Goal: Task Accomplishment & Management: Manage account settings

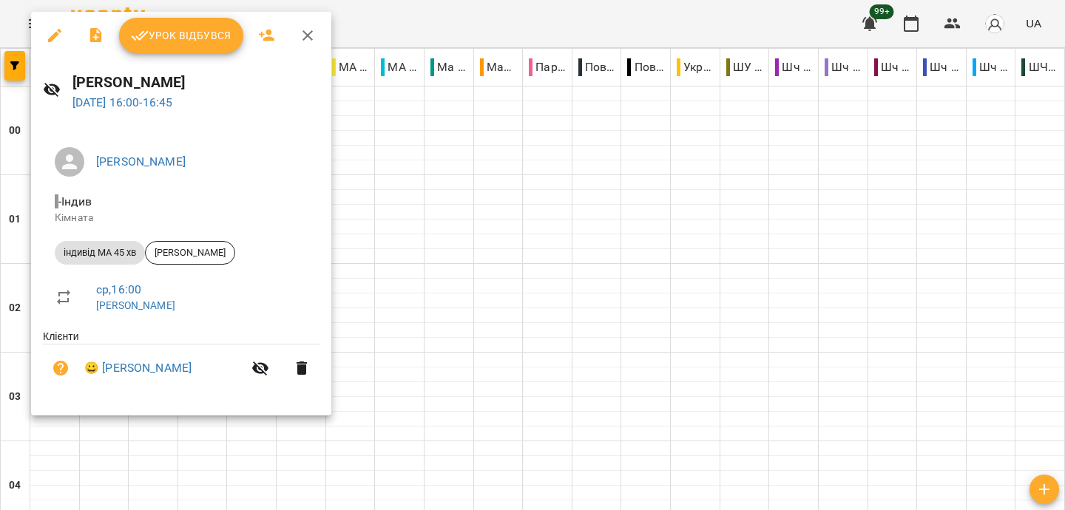
scroll to position [1308, 0]
click at [158, 44] on button "Урок відбувся" at bounding box center [181, 35] width 124 height 35
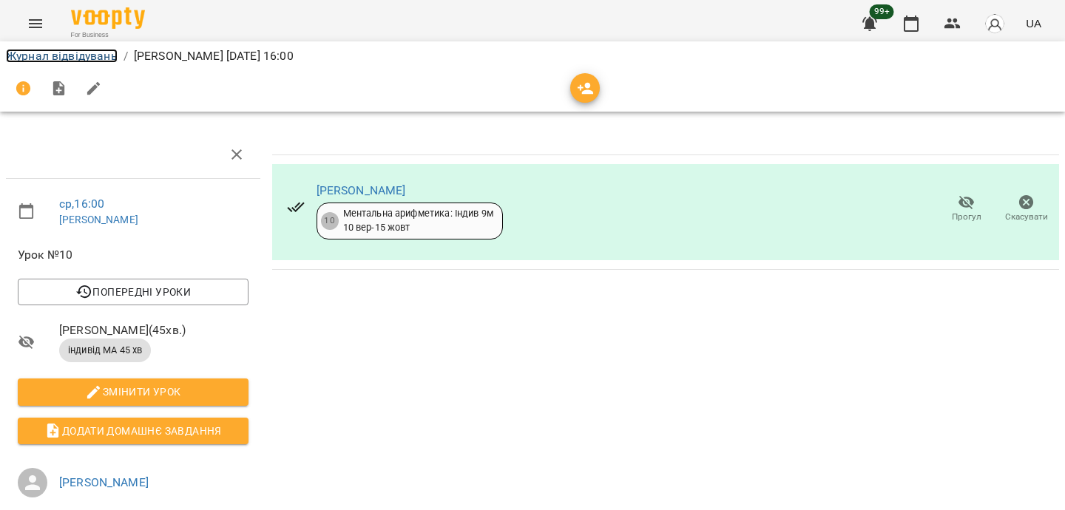
click at [75, 52] on link "Журнал відвідувань" at bounding box center [62, 56] width 112 height 14
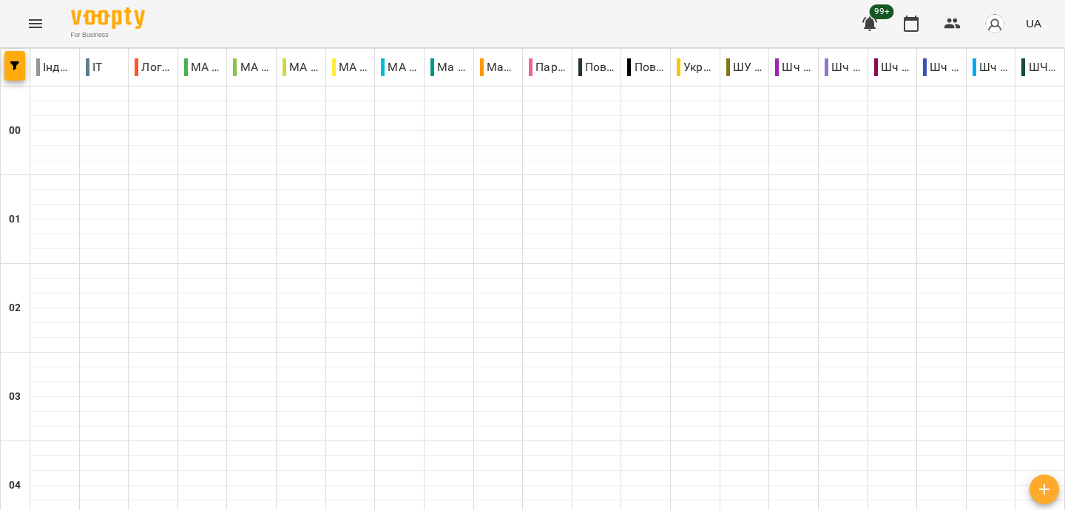
scroll to position [1295, 0]
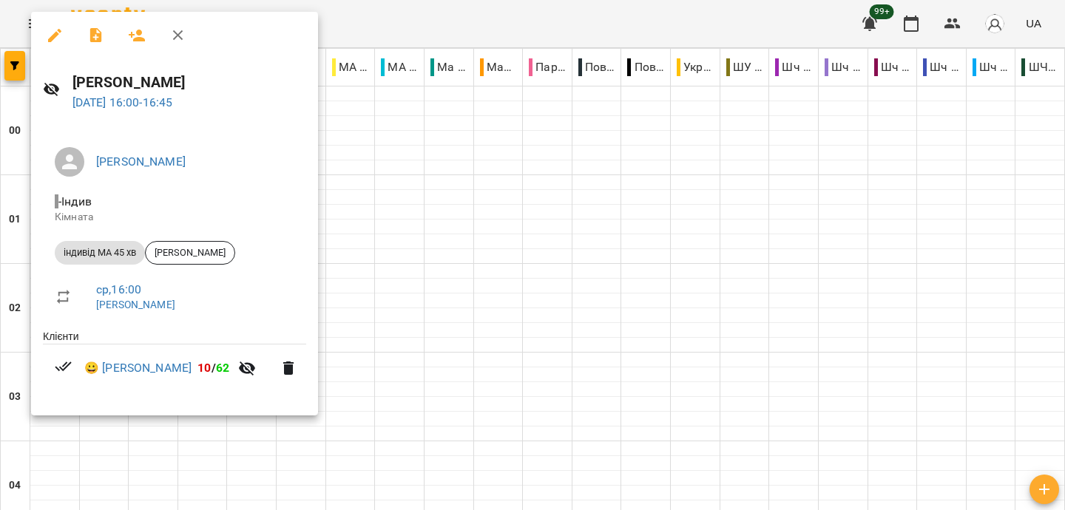
click at [360, 26] on div at bounding box center [532, 255] width 1065 height 510
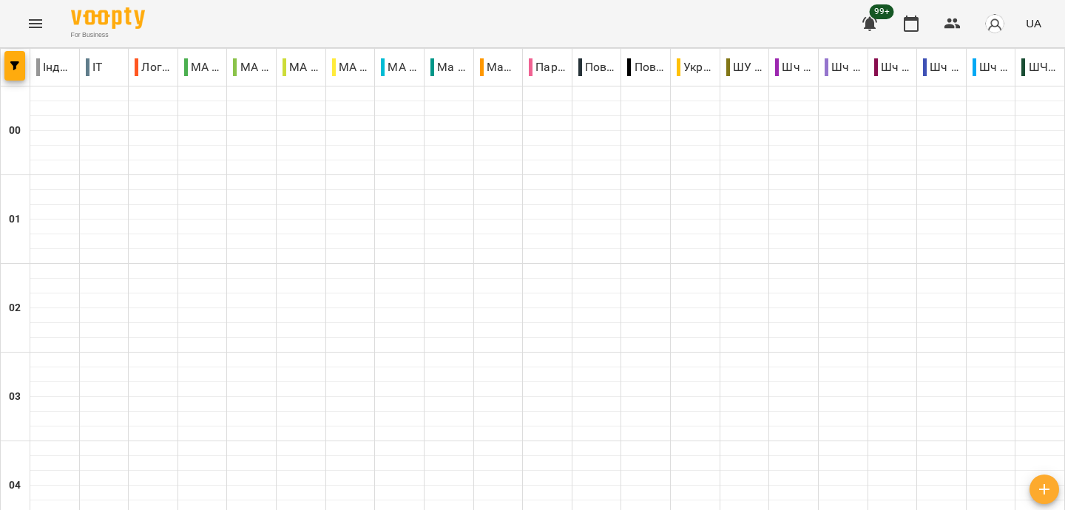
scroll to position [1393, 0]
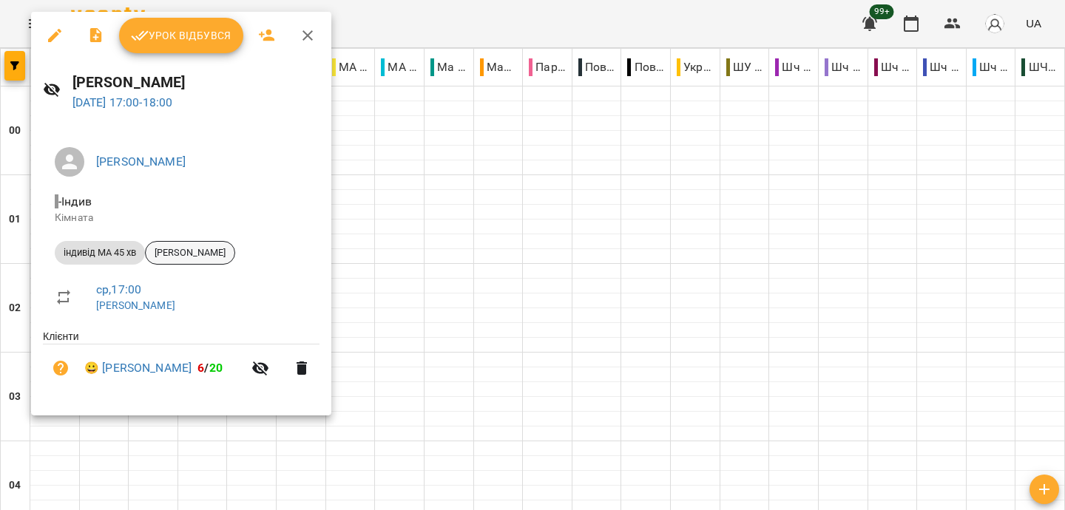
click at [220, 248] on span "[PERSON_NAME]" at bounding box center [190, 252] width 89 height 13
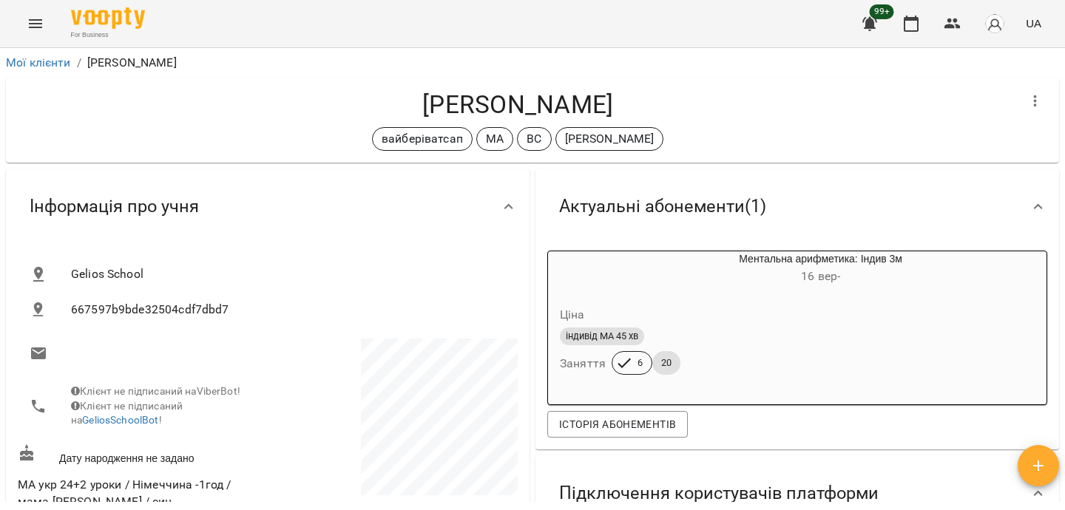
click at [30, 13] on button "Menu" at bounding box center [35, 23] width 35 height 35
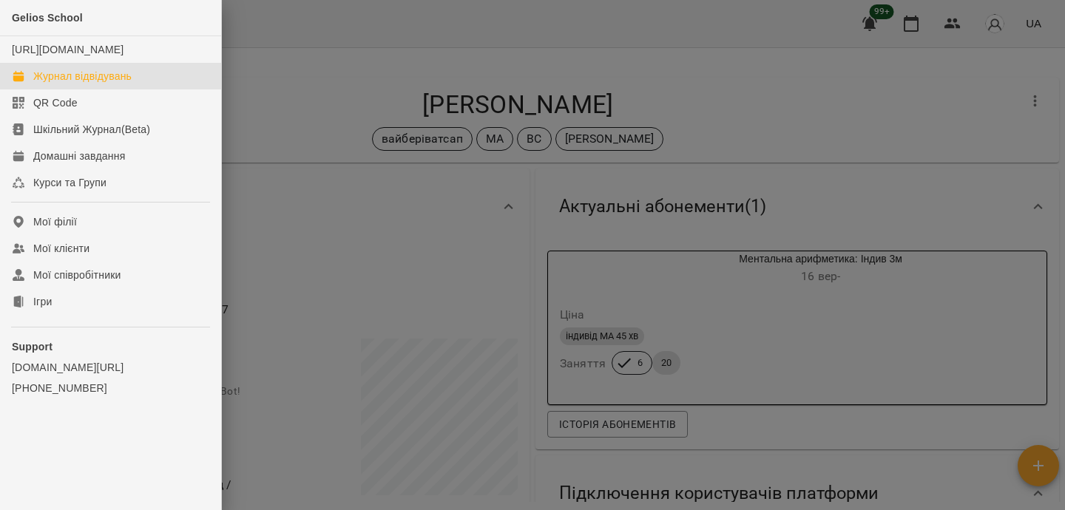
click at [84, 84] on div "Журнал відвідувань" at bounding box center [82, 76] width 98 height 15
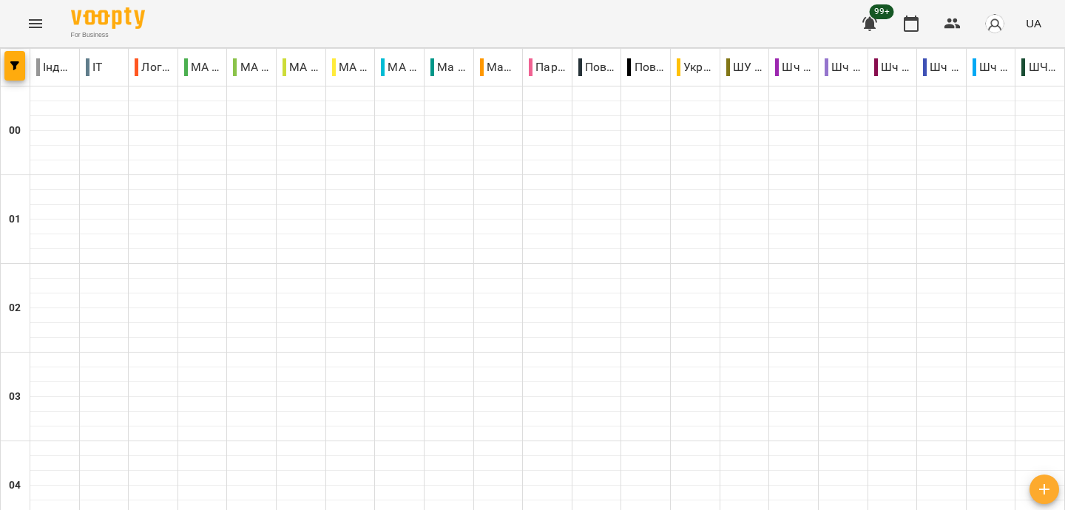
scroll to position [1604, 0]
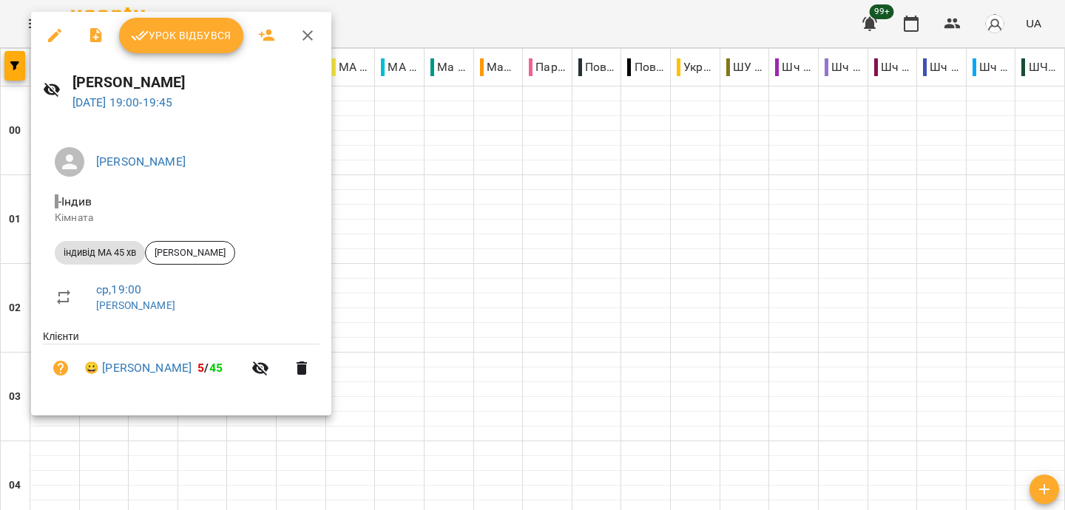
click at [634, 29] on div at bounding box center [532, 255] width 1065 height 510
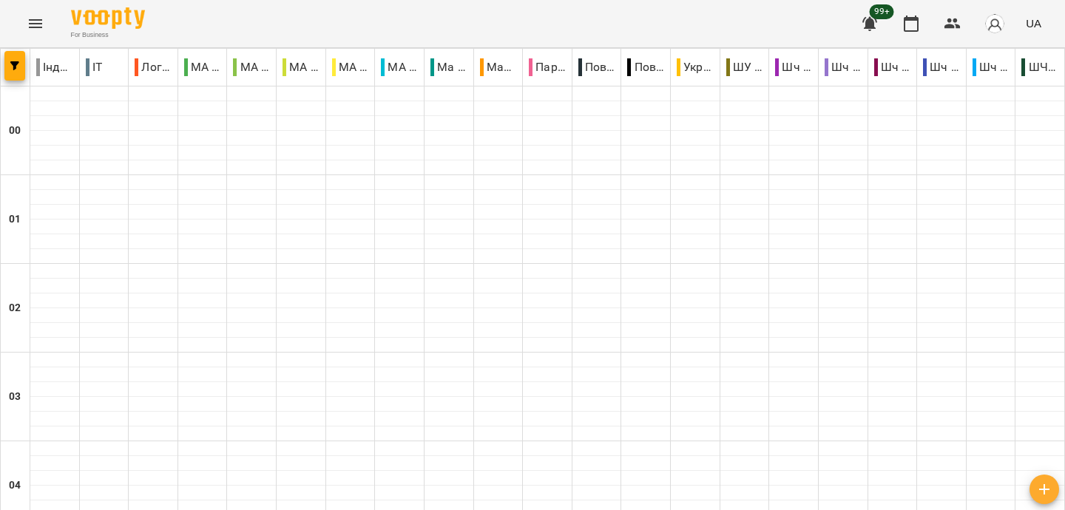
scroll to position [1388, 0]
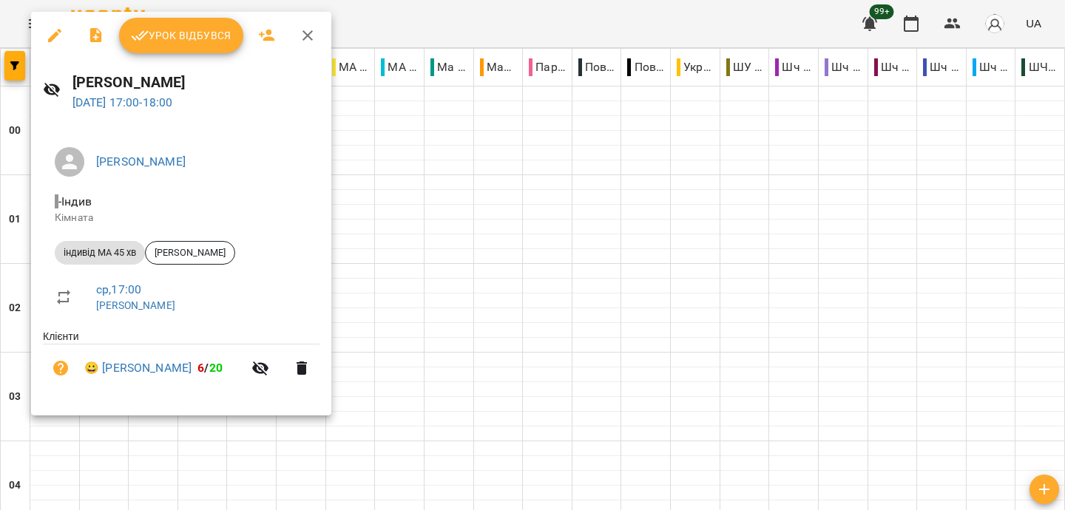
click at [389, 18] on div at bounding box center [532, 255] width 1065 height 510
